Goal: Information Seeking & Learning: Learn about a topic

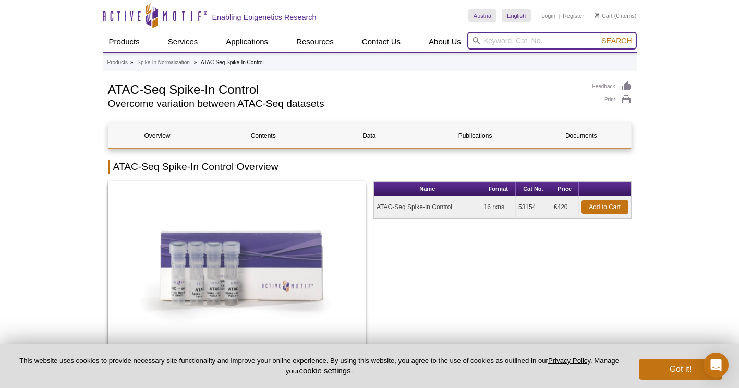
click at [485, 41] on input "search" at bounding box center [551, 41] width 169 height 18
type input "ATACseq"
click at [598, 36] on button "Search" at bounding box center [616, 40] width 36 height 9
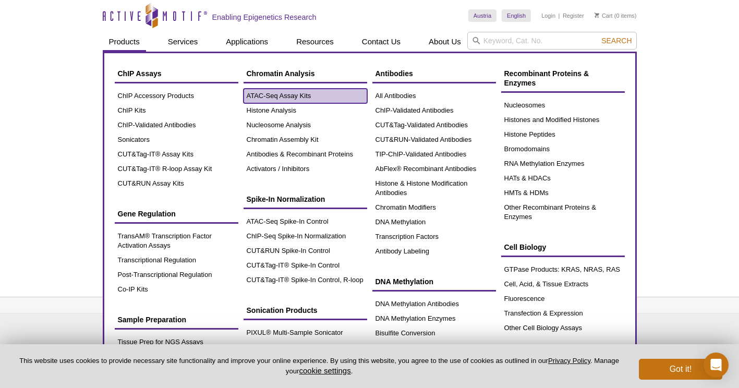
click at [273, 95] on link "ATAC-Seq Assay Kits" at bounding box center [305, 96] width 124 height 15
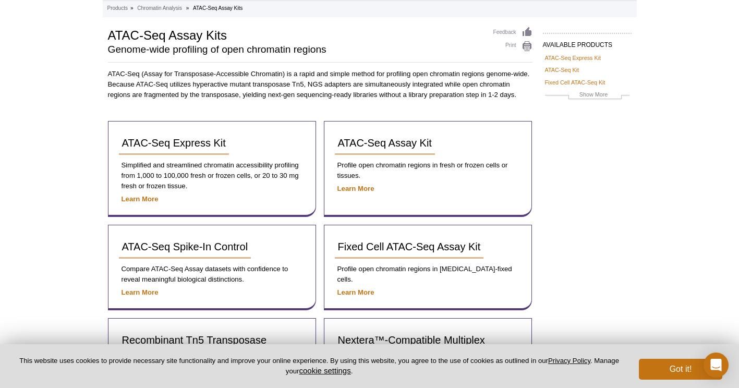
scroll to position [55, 0]
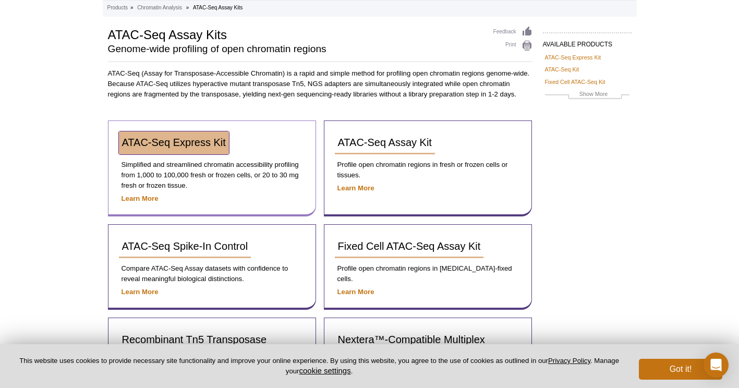
click at [186, 145] on span "ATAC-Seq Express Kit" at bounding box center [174, 142] width 104 height 11
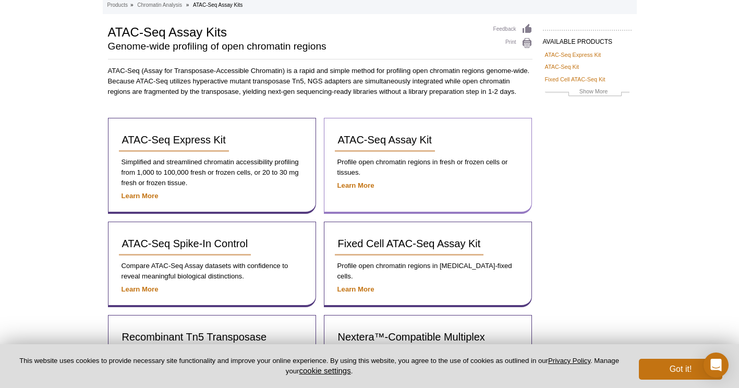
scroll to position [55, 0]
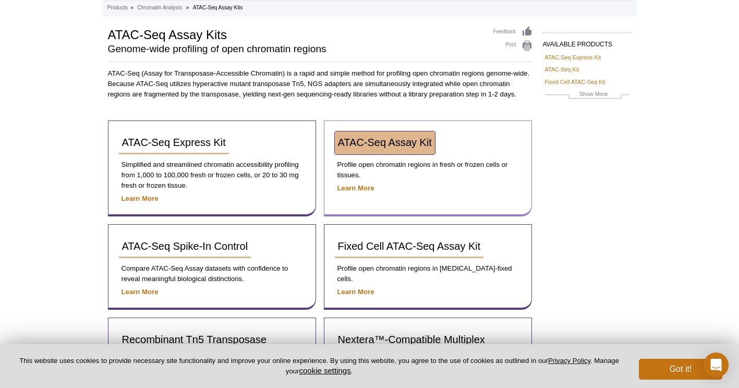
click at [387, 144] on span "ATAC-Seq Assay Kit" at bounding box center [385, 142] width 94 height 11
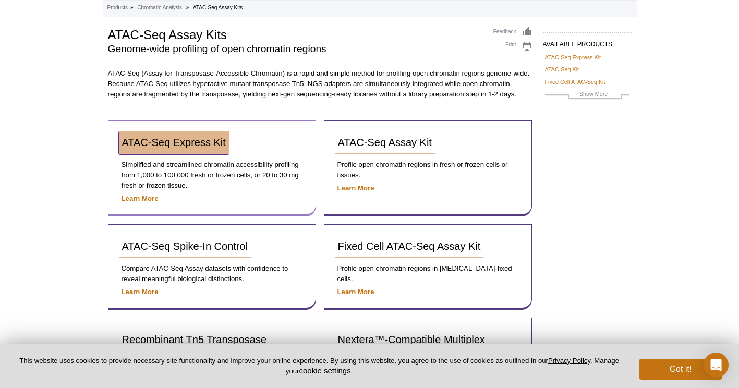
click at [184, 148] on span "ATAC-Seq Express Kit" at bounding box center [174, 142] width 104 height 11
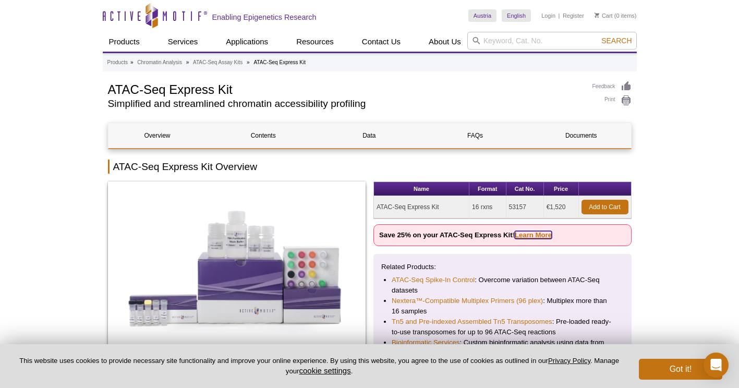
click at [543, 234] on link "Learn More" at bounding box center [533, 235] width 37 height 8
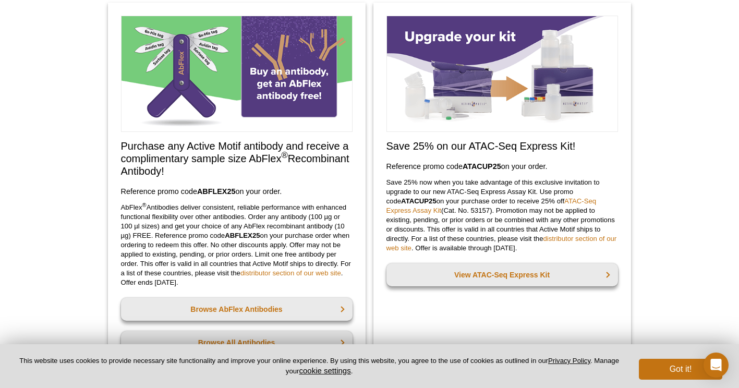
scroll to position [83, 0]
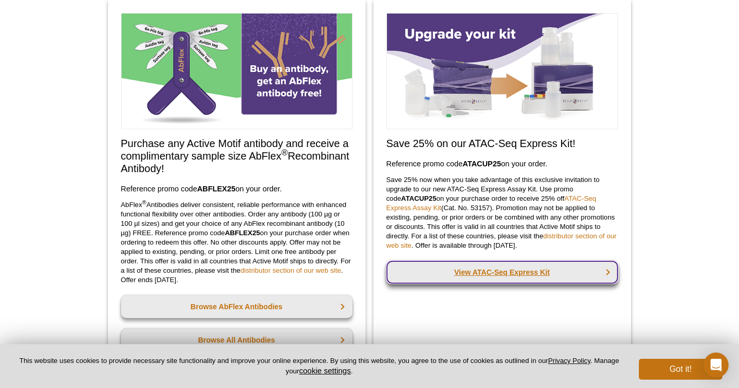
click at [518, 271] on link "View ATAC-Seq Express Kit" at bounding box center [501, 272] width 231 height 23
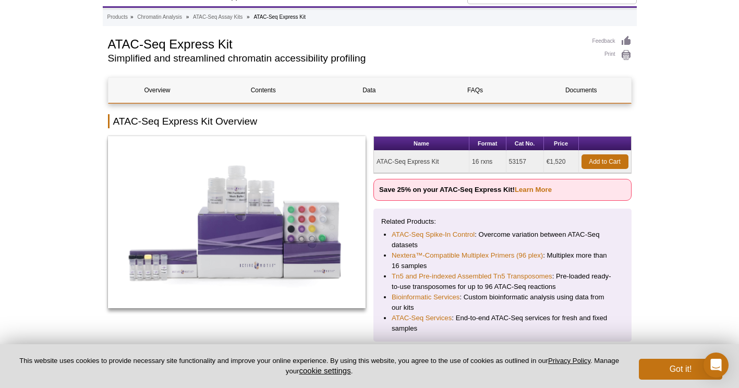
scroll to position [45, 0]
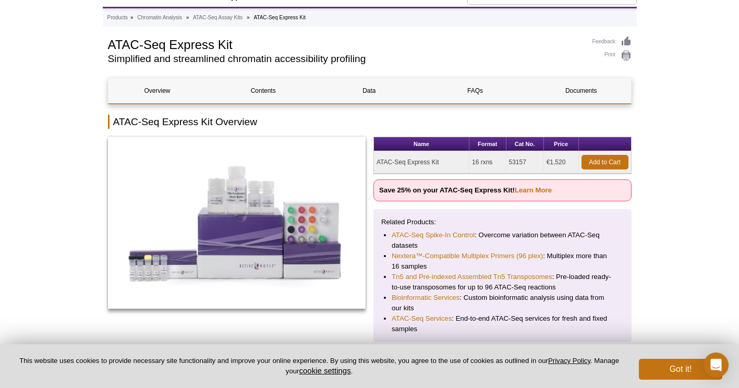
click at [524, 162] on td "53157" at bounding box center [525, 162] width 38 height 22
drag, startPoint x: 524, startPoint y: 162, endPoint x: 508, endPoint y: 160, distance: 16.3
click at [508, 160] on td "53157" at bounding box center [525, 162] width 38 height 22
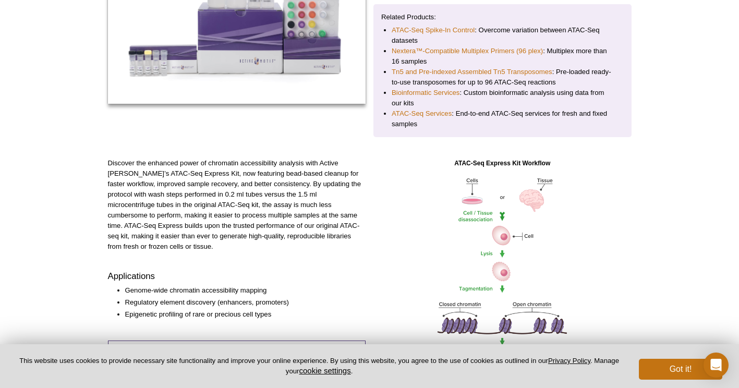
scroll to position [0, 0]
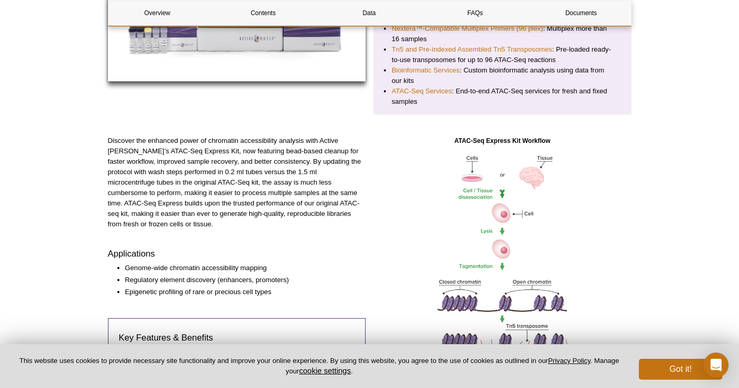
scroll to position [273, 0]
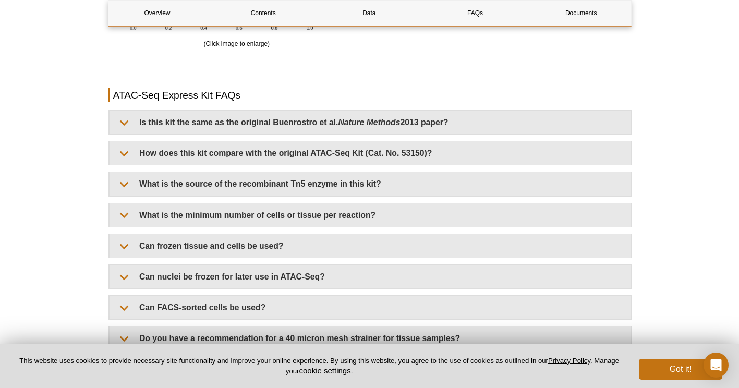
scroll to position [2105, 0]
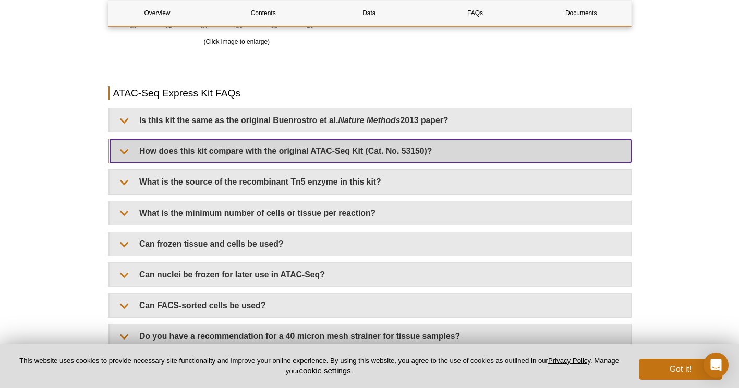
click at [127, 149] on summary "How does this kit compare with the original ATAC-Seq Kit (Cat. No. 53150)?" at bounding box center [370, 150] width 521 height 23
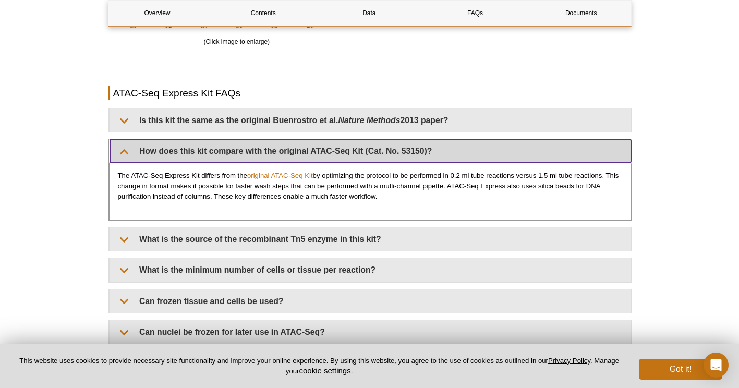
click at [127, 149] on summary "How does this kit compare with the original ATAC-Seq Kit (Cat. No. 53150)?" at bounding box center [370, 150] width 521 height 23
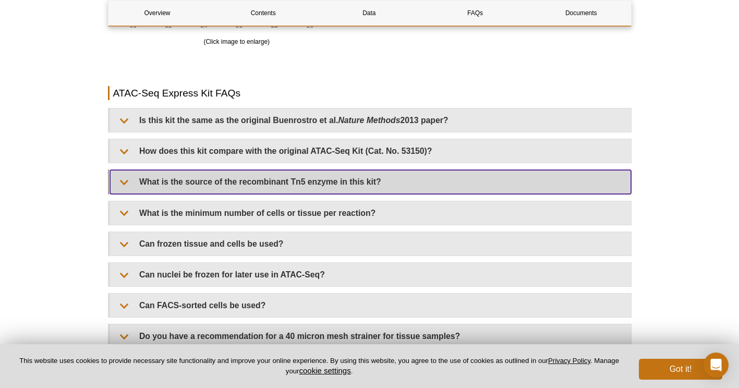
click at [121, 181] on summary "What is the source of the recombinant Tn5 enzyme in this kit?" at bounding box center [370, 181] width 521 height 23
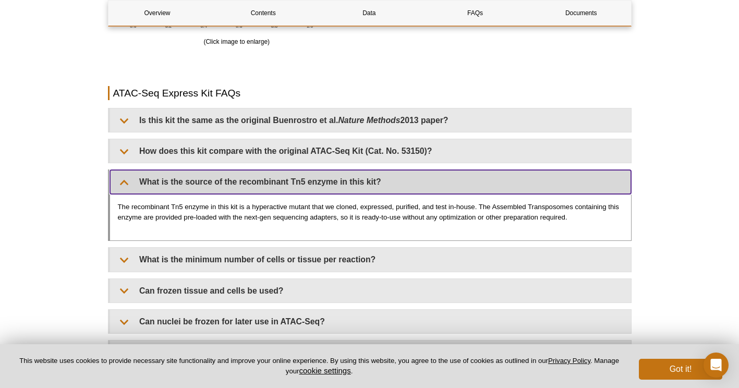
click at [121, 181] on summary "What is the source of the recombinant Tn5 enzyme in this kit?" at bounding box center [370, 181] width 521 height 23
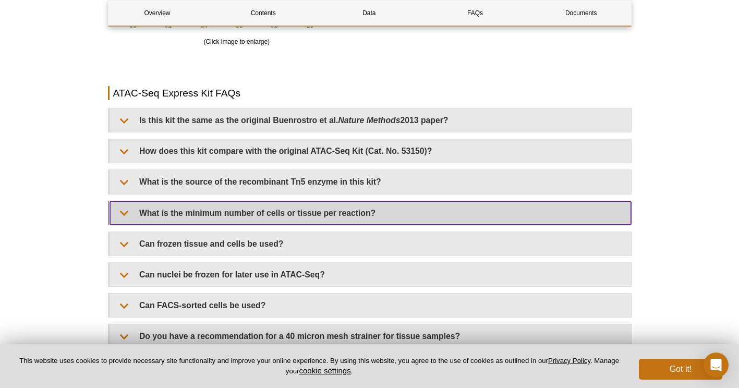
click at [123, 213] on summary "What is the minimum number of cells or tissue per reaction?" at bounding box center [370, 212] width 521 height 23
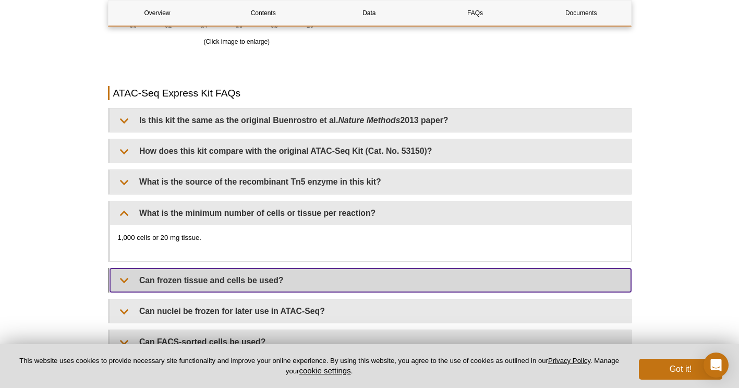
click at [121, 279] on summary "Can frozen tissue and cells be used?" at bounding box center [370, 279] width 521 height 23
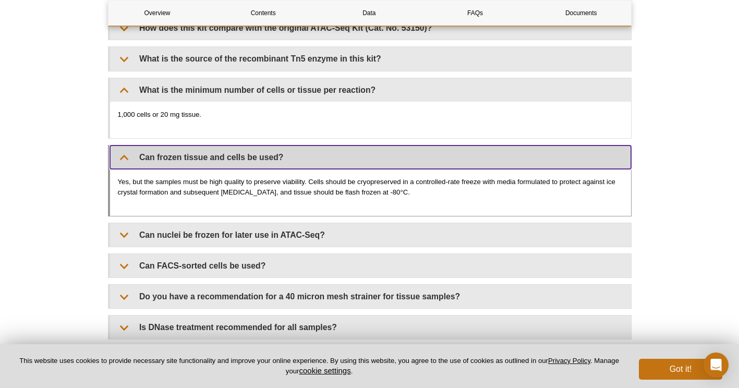
scroll to position [2233, 0]
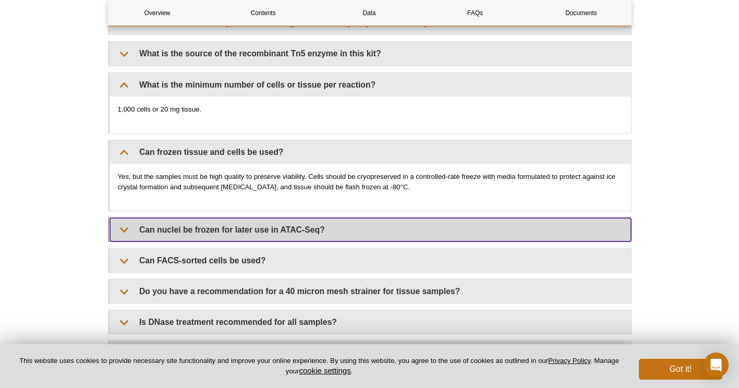
click at [120, 230] on summary "Can nuclei be frozen for later use in ATAC-Seq?" at bounding box center [370, 229] width 521 height 23
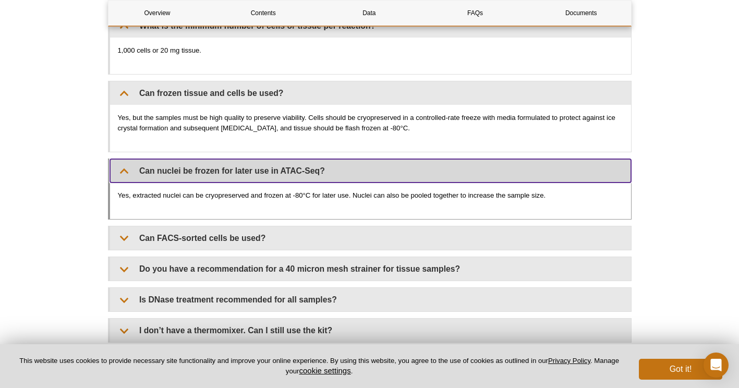
scroll to position [2300, 0]
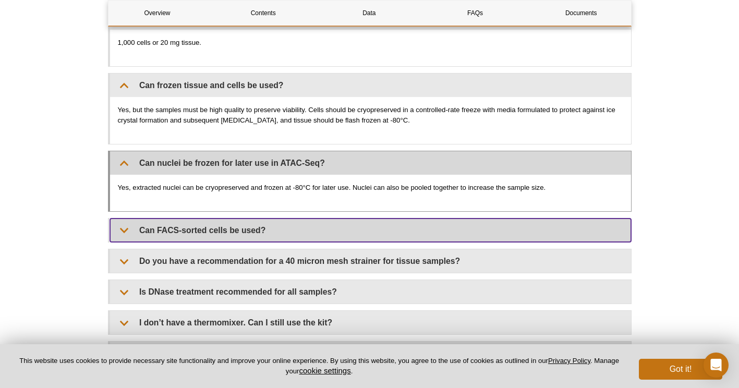
click at [120, 230] on summary "Can FACS-sorted cells be used?" at bounding box center [370, 229] width 521 height 23
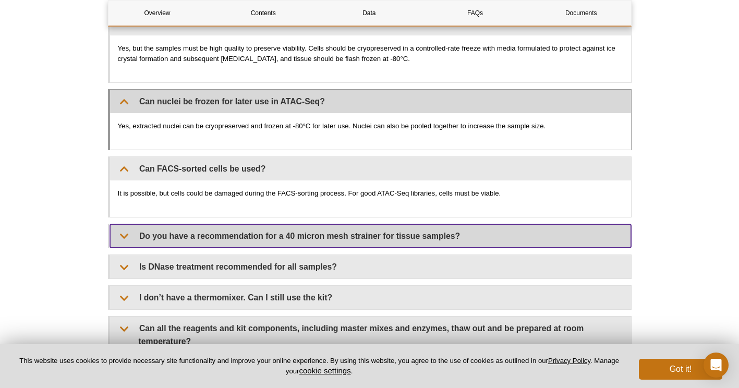
click at [120, 230] on summary "Do you have a recommendation for a 40 micron mesh strainer for tissue samples?" at bounding box center [370, 235] width 521 height 23
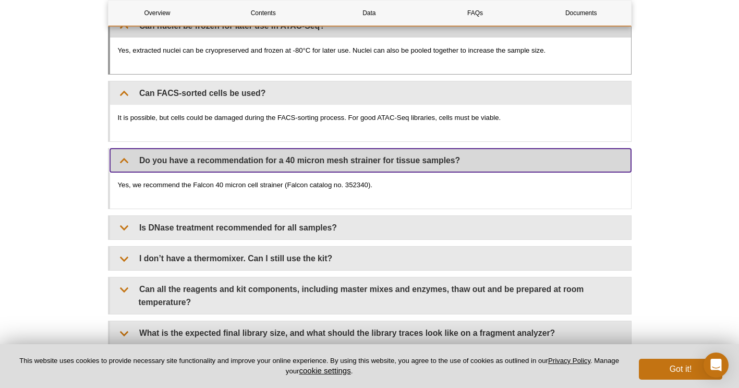
scroll to position [2435, 0]
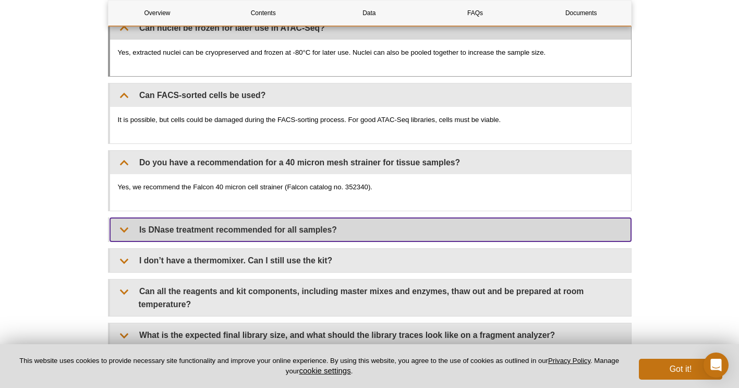
click at [120, 230] on summary "Is DNase treatment recommended for all samples?" at bounding box center [370, 229] width 521 height 23
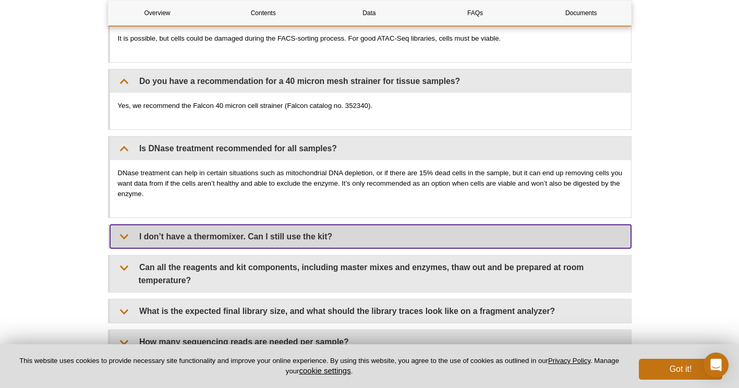
click at [120, 230] on summary "I don’t have a thermomixer. Can I still use the kit?" at bounding box center [370, 236] width 521 height 23
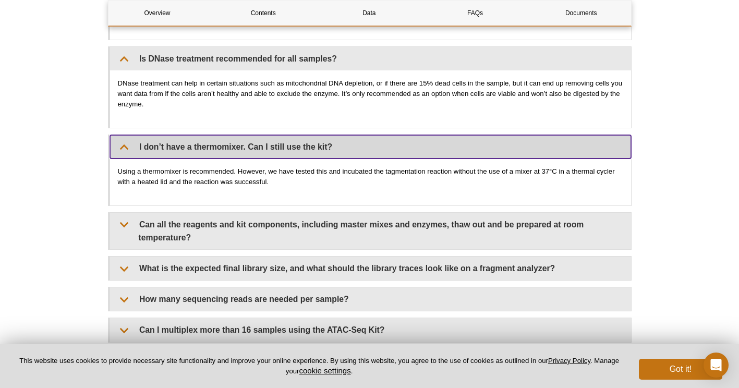
scroll to position [2603, 0]
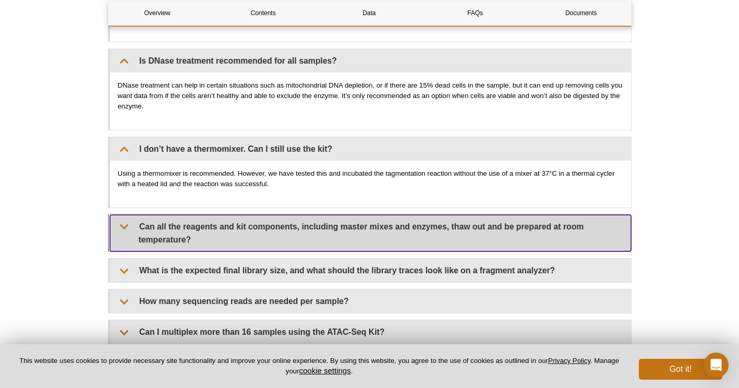
click at [120, 228] on summary "Can all the reagents and kit components, including master mixes and enzymes, th…" at bounding box center [370, 233] width 521 height 36
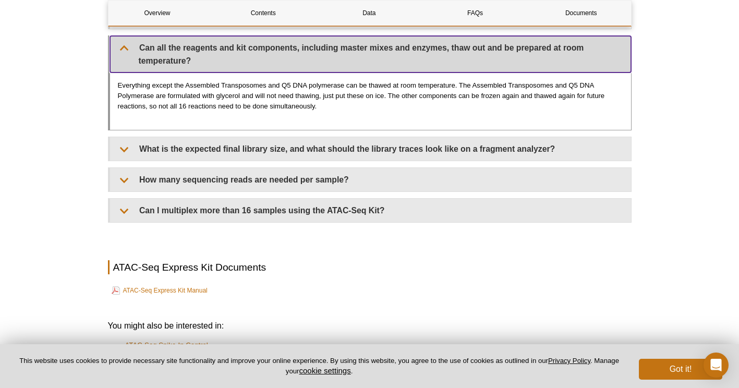
scroll to position [2778, 0]
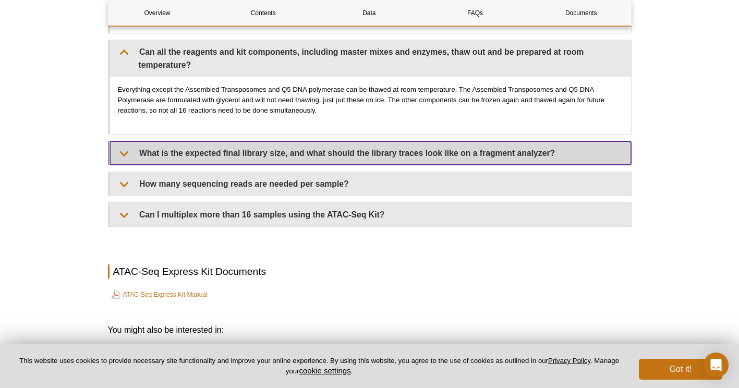
click at [120, 151] on summary "What is the expected final library size, and what should the library traces loo…" at bounding box center [370, 152] width 521 height 23
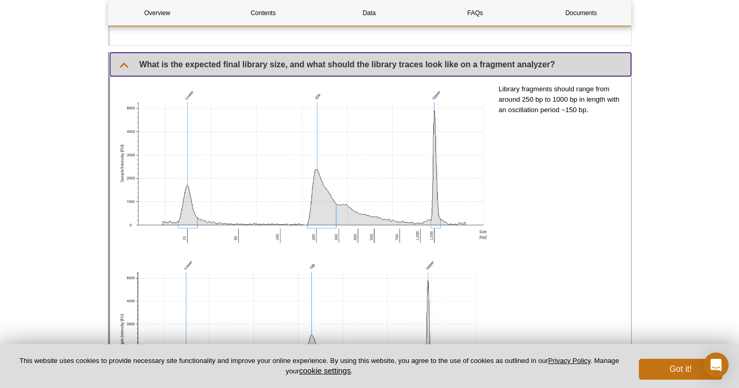
scroll to position [2867, 0]
click at [122, 60] on summary "What is the expected final library size, and what should the library traces loo…" at bounding box center [370, 63] width 521 height 23
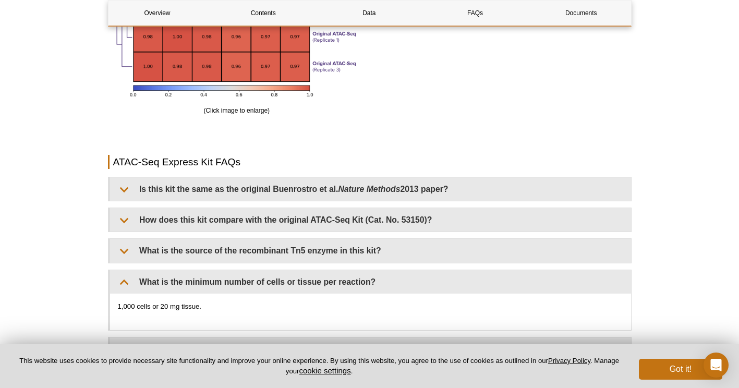
scroll to position [2053, 0]
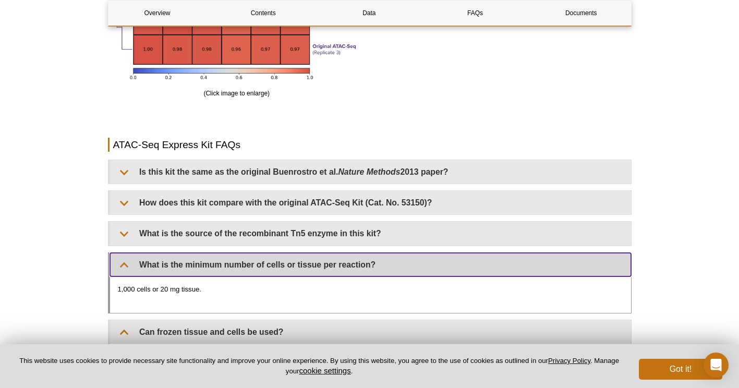
click at [125, 266] on summary "What is the minimum number of cells or tissue per reaction?" at bounding box center [370, 264] width 521 height 23
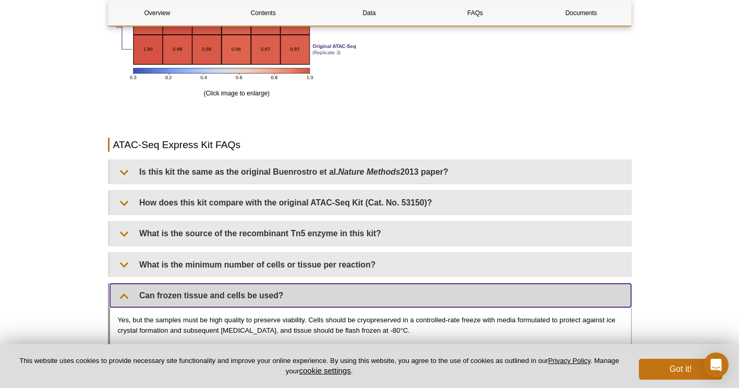
click at [124, 295] on summary "Can frozen tissue and cells be used?" at bounding box center [370, 295] width 521 height 23
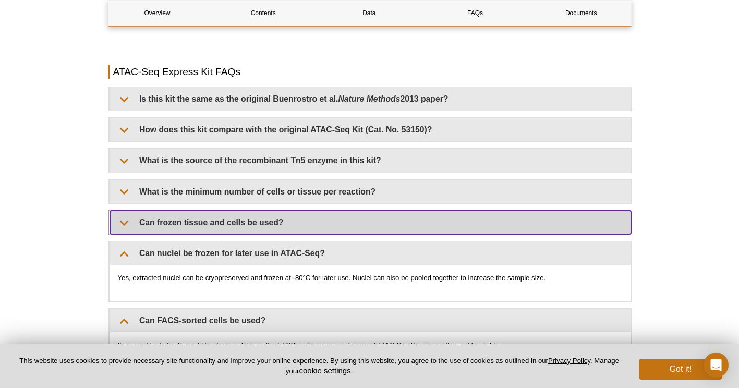
scroll to position [2126, 0]
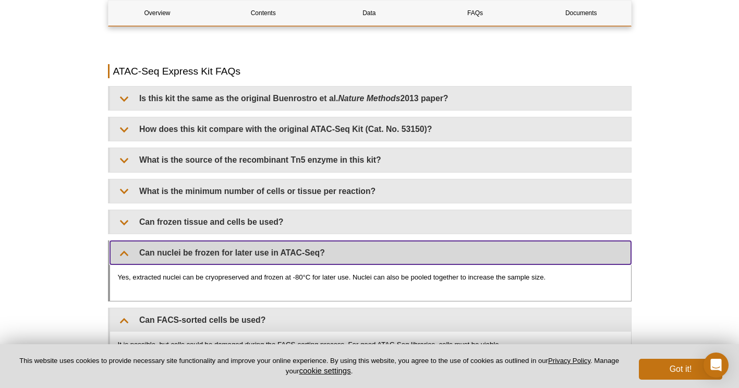
click at [124, 254] on summary "Can nuclei be frozen for later use in ATAC-Seq?" at bounding box center [370, 252] width 521 height 23
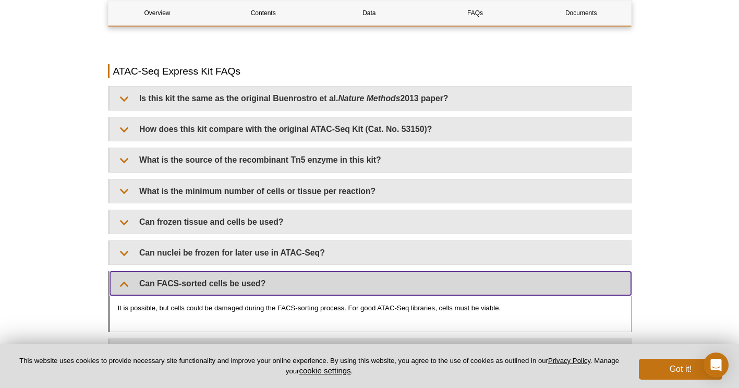
click at [125, 283] on summary "Can FACS-sorted cells be used?" at bounding box center [370, 283] width 521 height 23
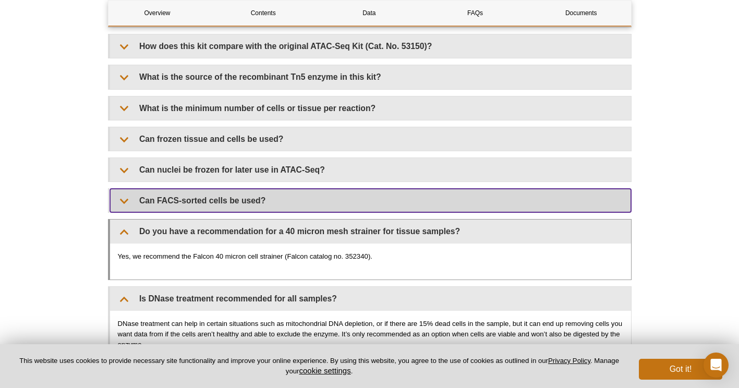
scroll to position [2210, 0]
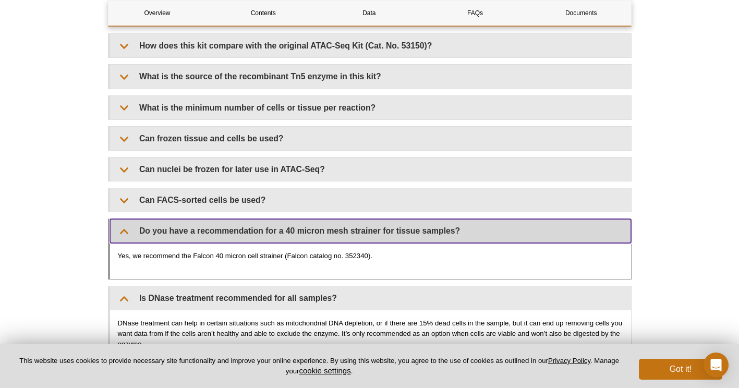
click at [130, 233] on summary "Do you have a recommendation for a 40 micron mesh strainer for tissue samples?" at bounding box center [370, 230] width 521 height 23
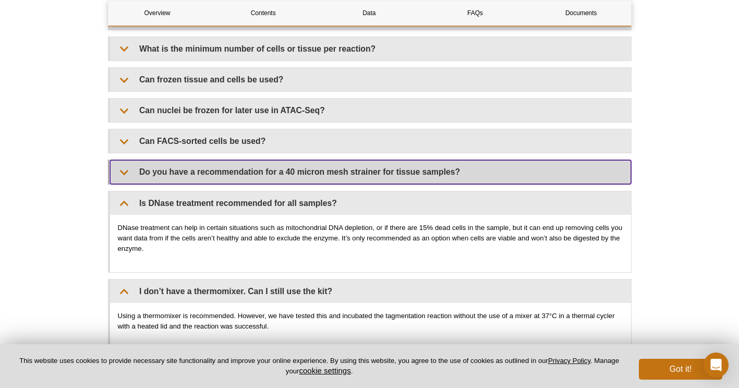
scroll to position [2269, 0]
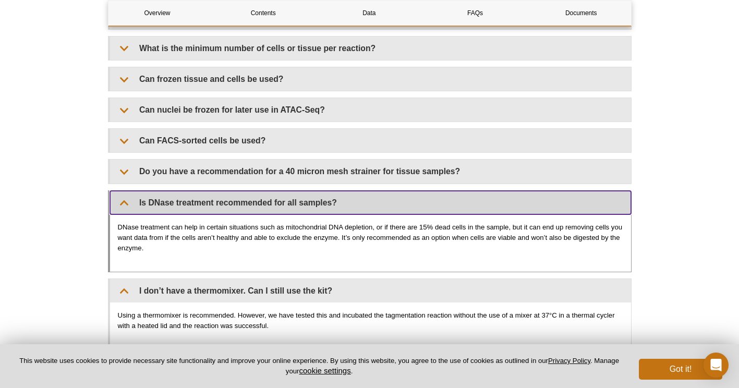
click at [123, 202] on summary "Is DNase treatment recommended for all samples?" at bounding box center [370, 202] width 521 height 23
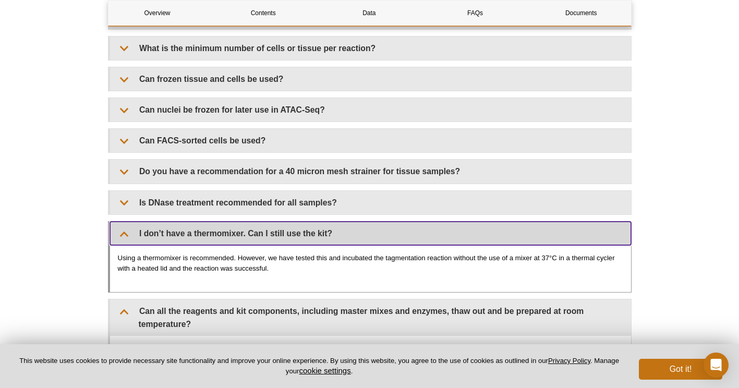
click at [121, 229] on summary "I don’t have a thermomixer. Can I still use the kit?" at bounding box center [370, 233] width 521 height 23
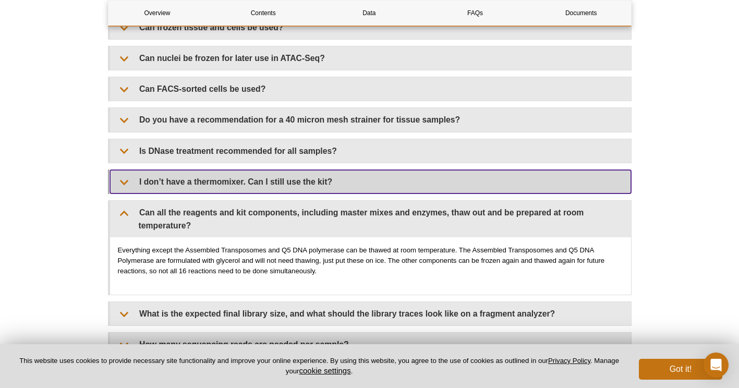
scroll to position [2321, 0]
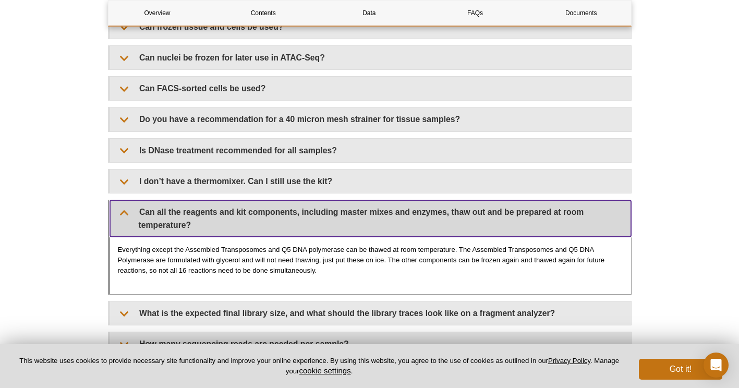
click at [128, 206] on summary "Can all the reagents and kit components, including master mixes and enzymes, th…" at bounding box center [370, 218] width 521 height 36
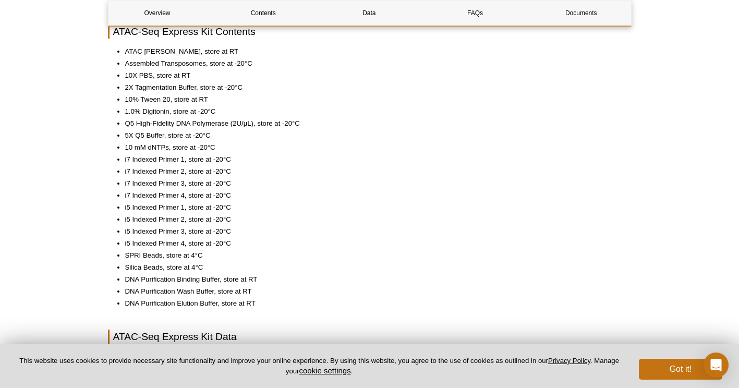
scroll to position [965, 0]
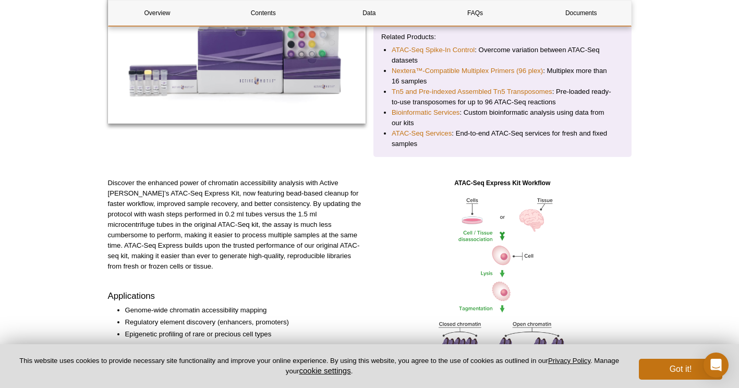
scroll to position [217, 0]
